Goal: Contribute content: Contribute content

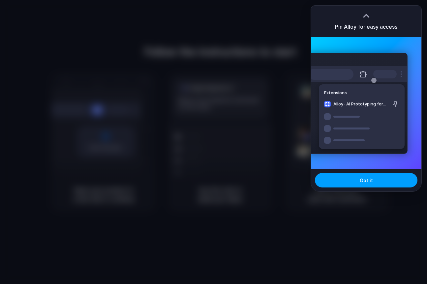
click at [373, 183] on button "Got it" at bounding box center [366, 180] width 102 height 14
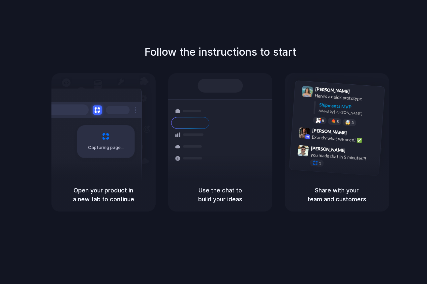
click at [347, 221] on div "Follow the instructions to start Capturing page Open your product in a new tab …" at bounding box center [220, 148] width 440 height 297
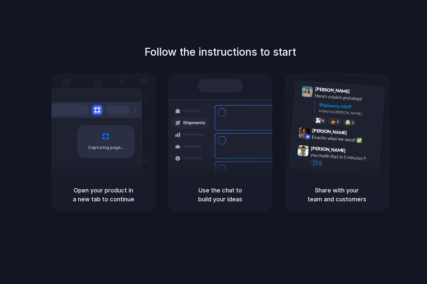
click at [130, 167] on div "Capturing page" at bounding box center [91, 139] width 99 height 101
click at [208, 160] on div at bounding box center [190, 159] width 38 height 12
click at [288, 146] on div "[PERSON_NAME] 9:41 AM Here's a quick prototype Shipments MVP Added by [PERSON_N…" at bounding box center [337, 125] width 104 height 105
click at [213, 142] on div at bounding box center [213, 142] width 0 height 0
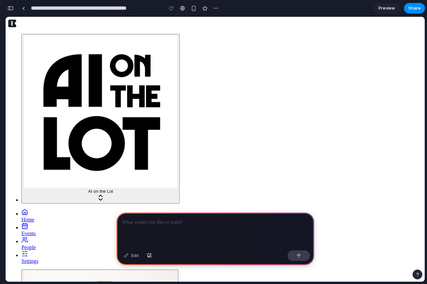
click at [216, 218] on p at bounding box center [215, 222] width 186 height 8
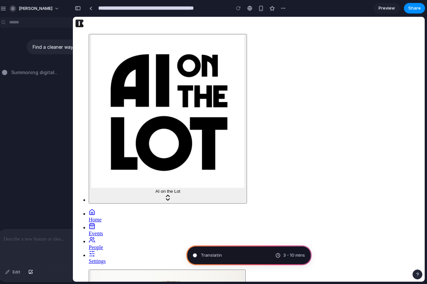
type input "**********"
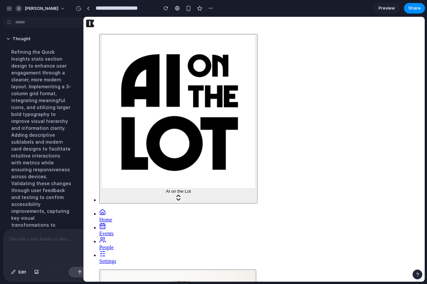
scroll to position [48, 0]
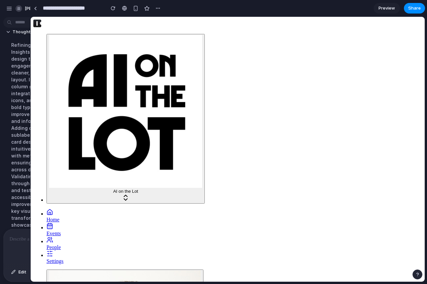
drag, startPoint x: 148, startPoint y: 198, endPoint x: 30, endPoint y: 181, distance: 118.5
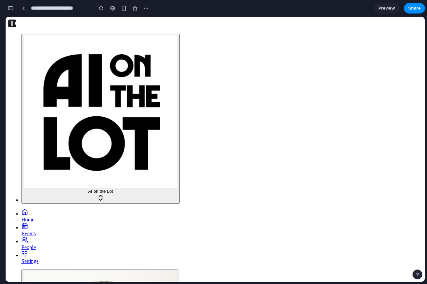
scroll to position [55, 0]
